Goal: Task Accomplishment & Management: Use online tool/utility

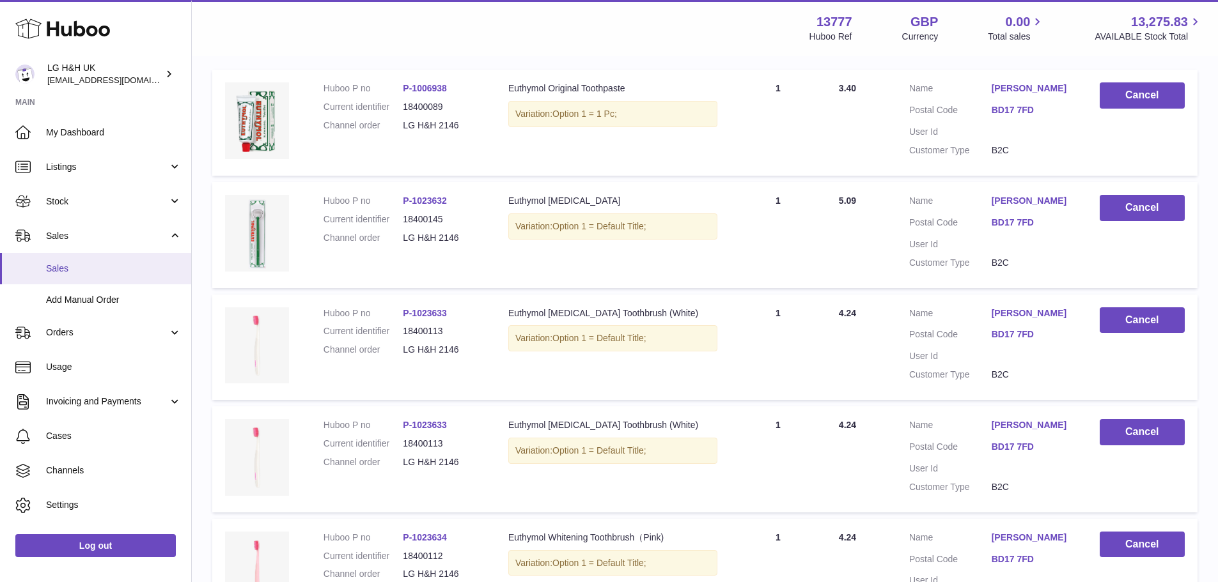
click at [91, 276] on link "Sales" at bounding box center [95, 268] width 191 height 31
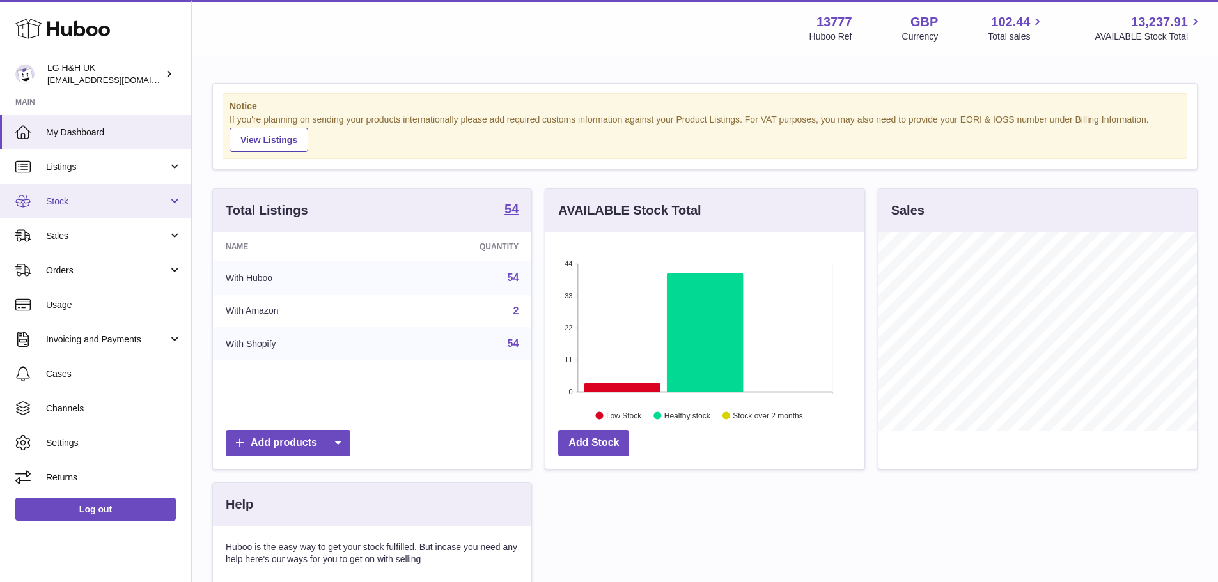
scroll to position [199, 319]
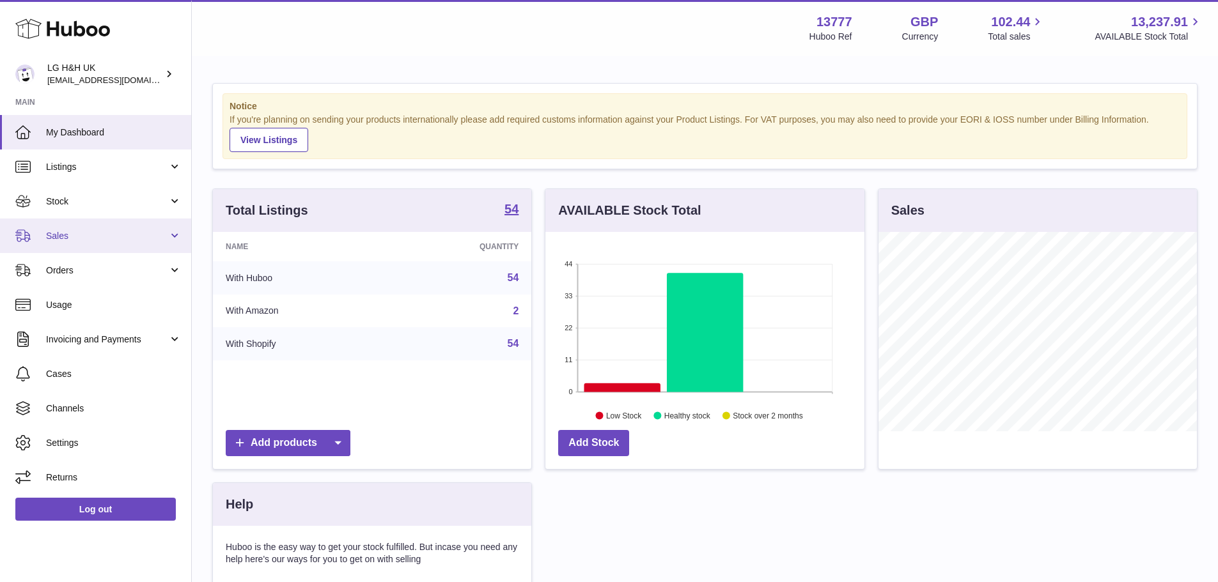
click at [104, 244] on link "Sales" at bounding box center [95, 236] width 191 height 35
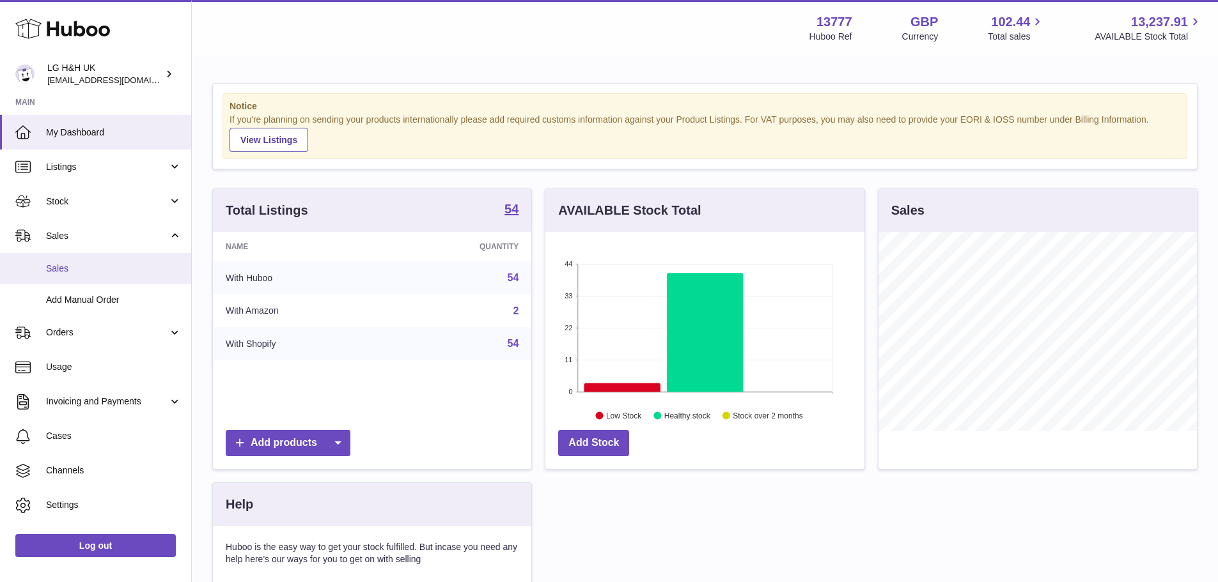
click at [83, 263] on span "Sales" at bounding box center [114, 269] width 136 height 12
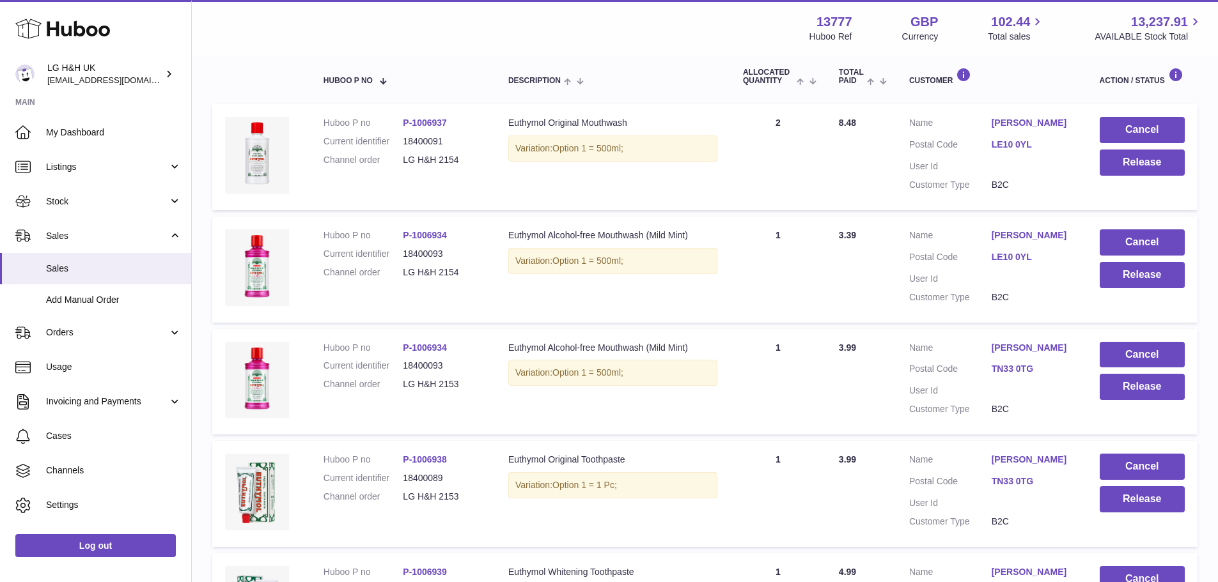
scroll to position [192, 0]
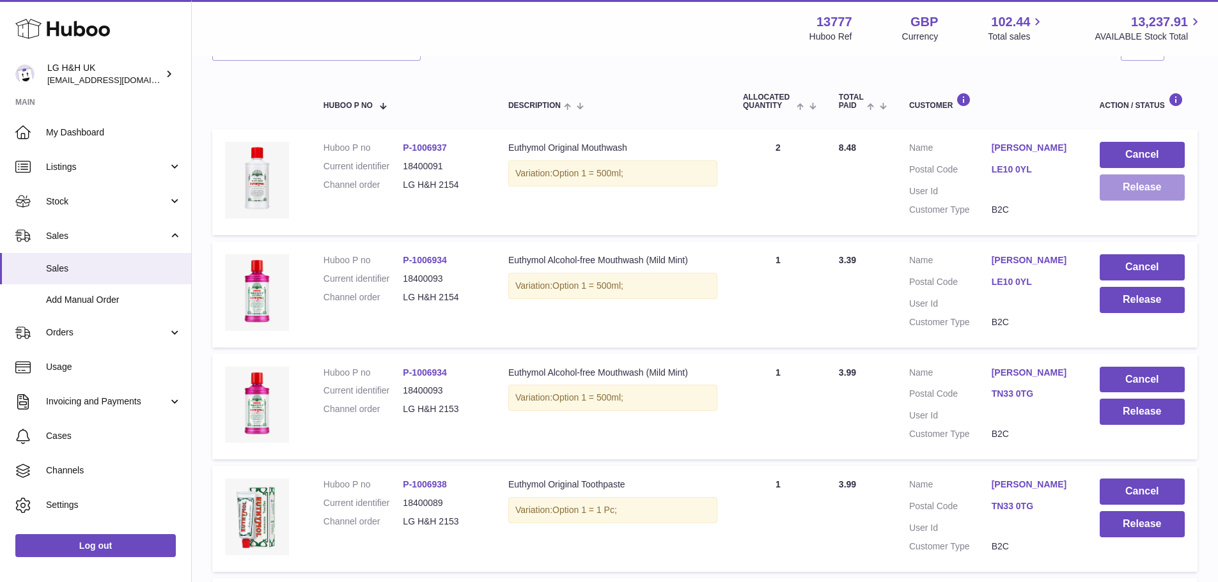
click at [1107, 189] on button "Release" at bounding box center [1142, 188] width 85 height 26
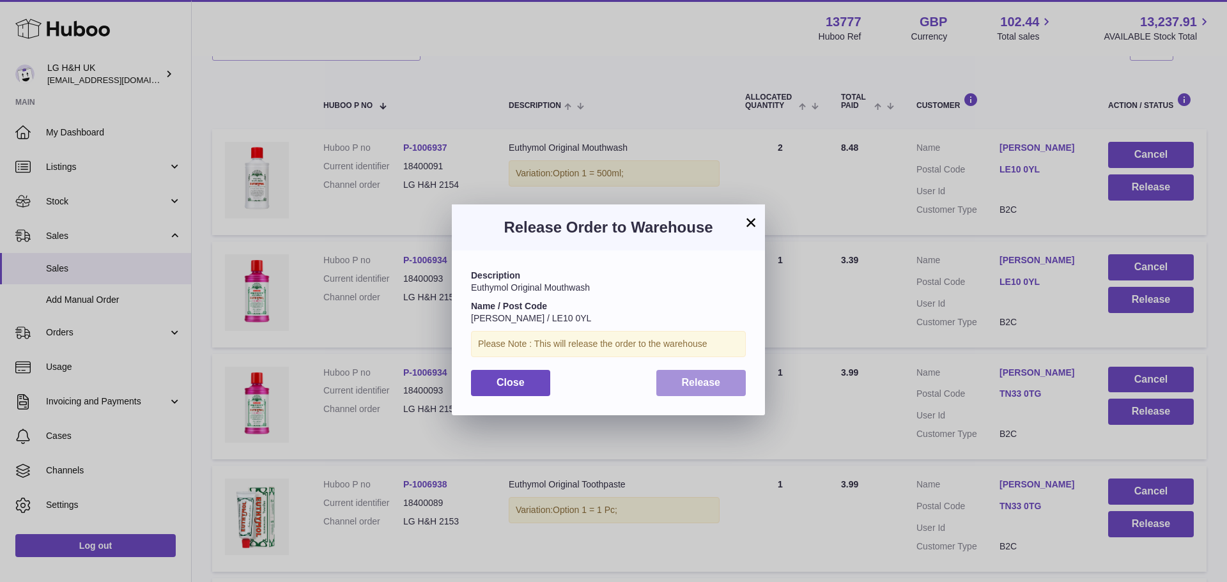
click at [688, 377] on span "Release" at bounding box center [701, 382] width 39 height 11
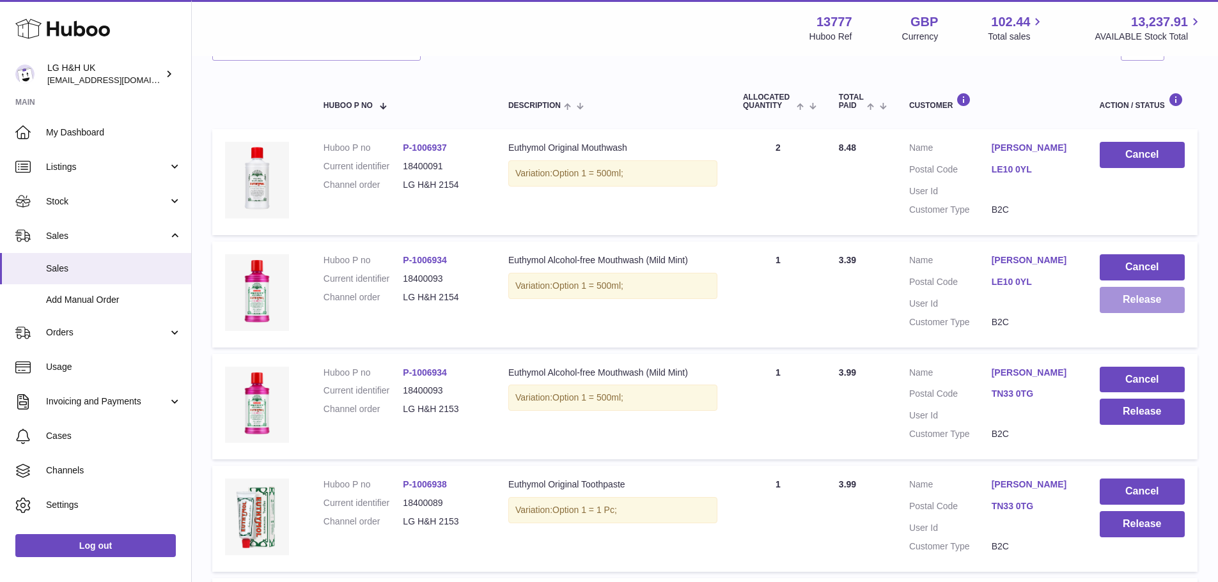
click at [1126, 313] on button "Release" at bounding box center [1142, 300] width 85 height 26
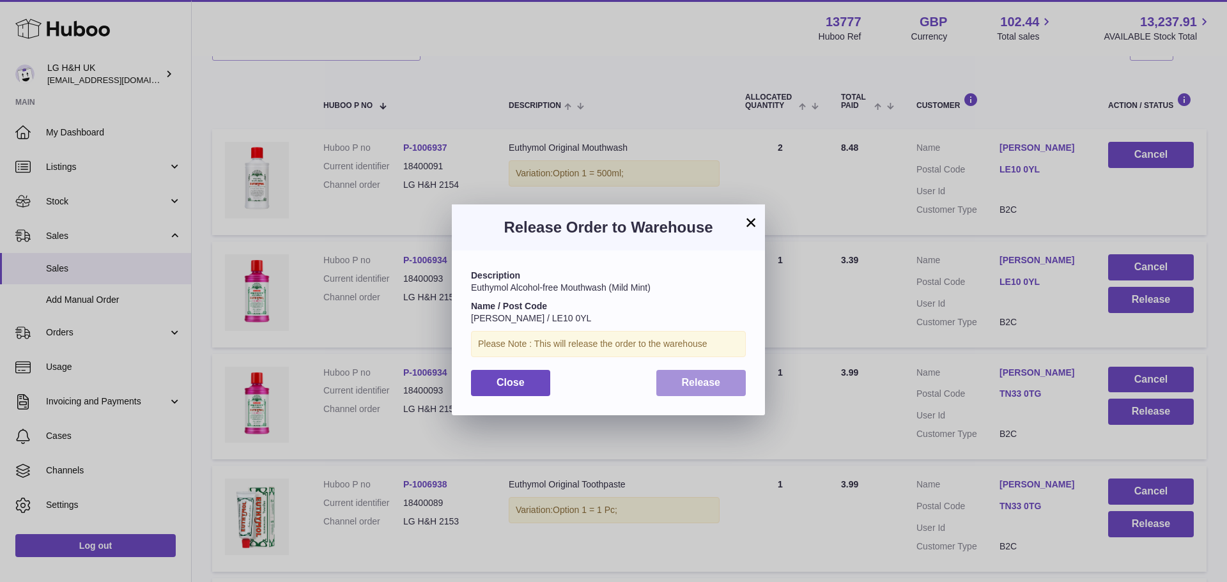
click at [713, 380] on span "Release" at bounding box center [701, 382] width 39 height 11
